Goal: Task Accomplishment & Management: Manage account settings

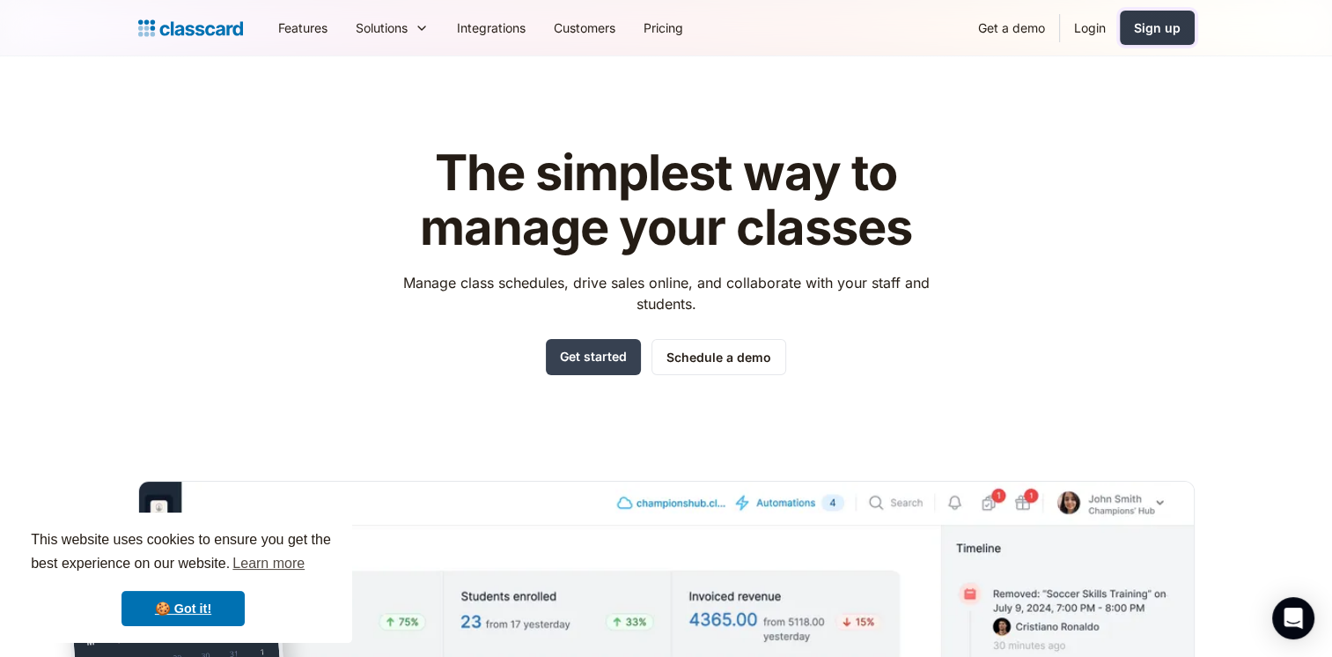
click at [1137, 36] on div "Sign up" at bounding box center [1157, 27] width 47 height 18
click at [1091, 30] on link "Login" at bounding box center [1090, 28] width 60 height 40
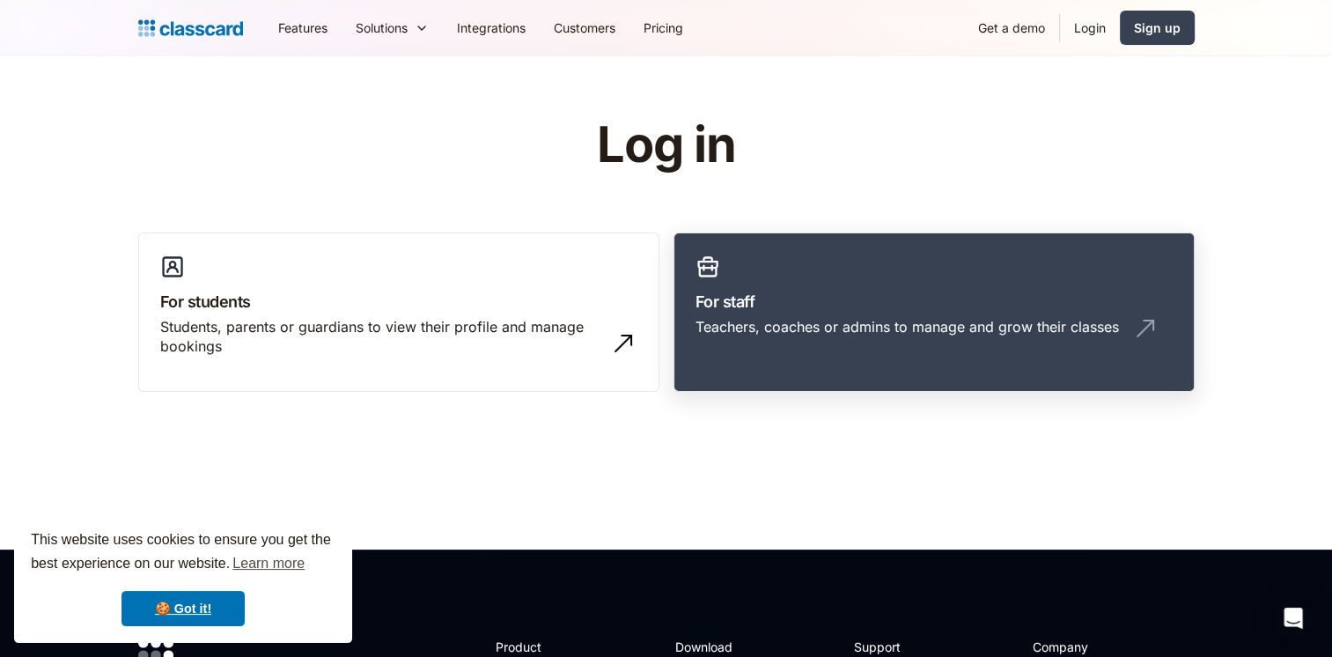
click at [834, 317] on div "Teachers, coaches or admins to manage and grow their classes" at bounding box center [906, 326] width 423 height 19
